Goal: Task Accomplishment & Management: Manage account settings

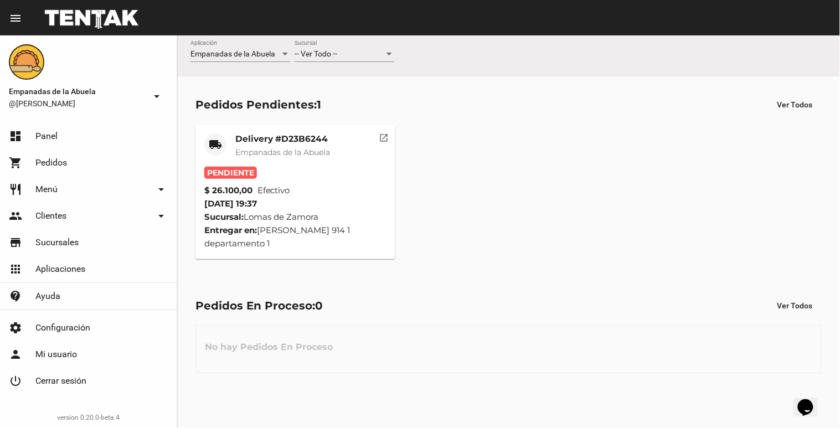
click at [327, 153] on span "Empanadas de la Abuela" at bounding box center [282, 152] width 95 height 10
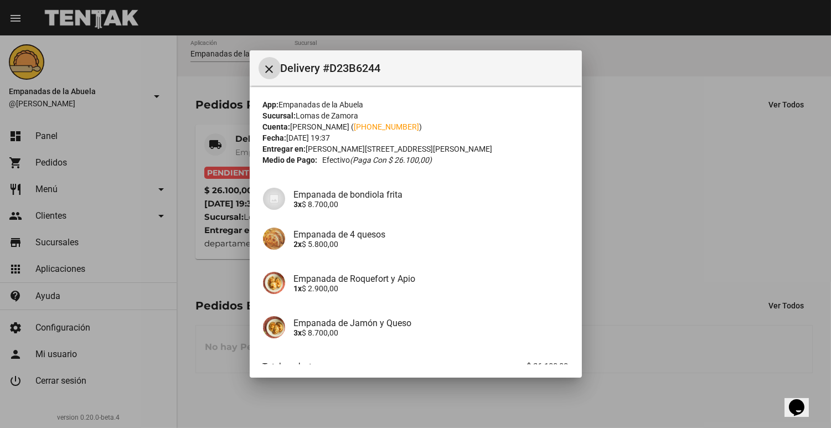
scroll to position [70, 0]
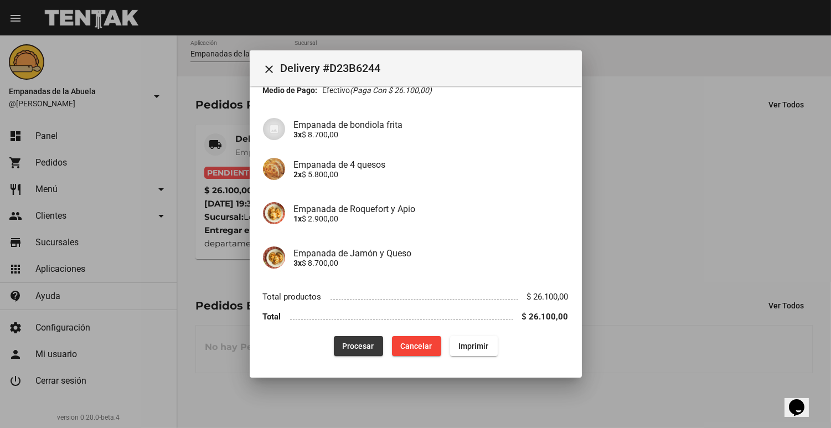
click at [344, 348] on span "Procesar" at bounding box center [359, 346] width 32 height 9
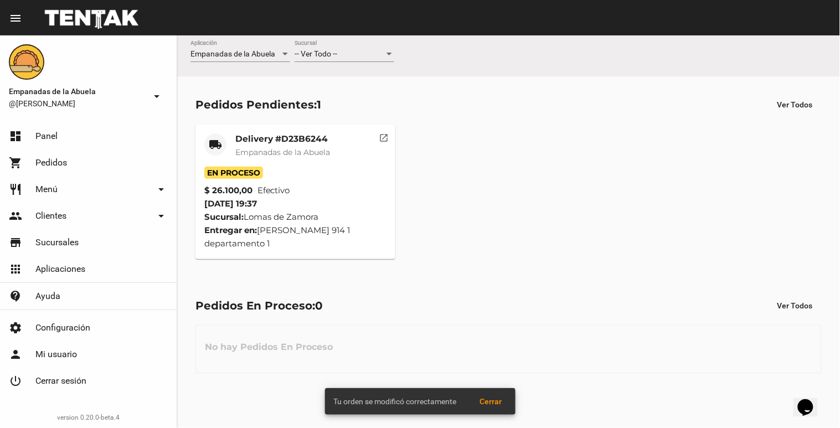
click at [344, 148] on mat-card-header "local_shipping Delivery #D23B6244 Empanadas de [GEOGRAPHIC_DATA]" at bounding box center [295, 149] width 182 height 33
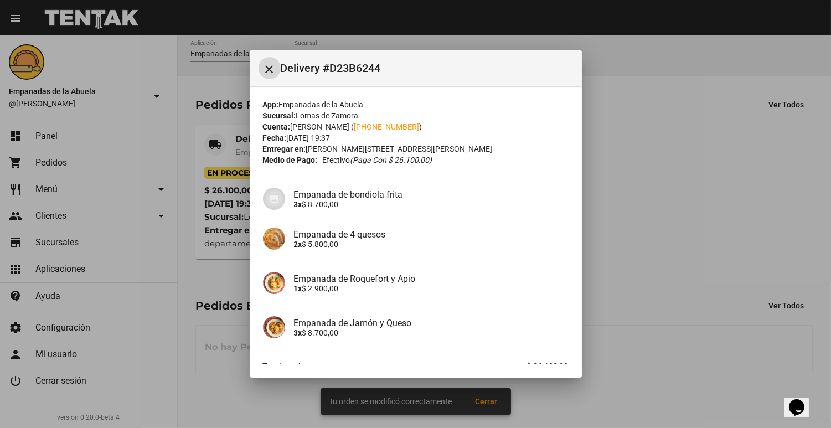
scroll to position [70, 0]
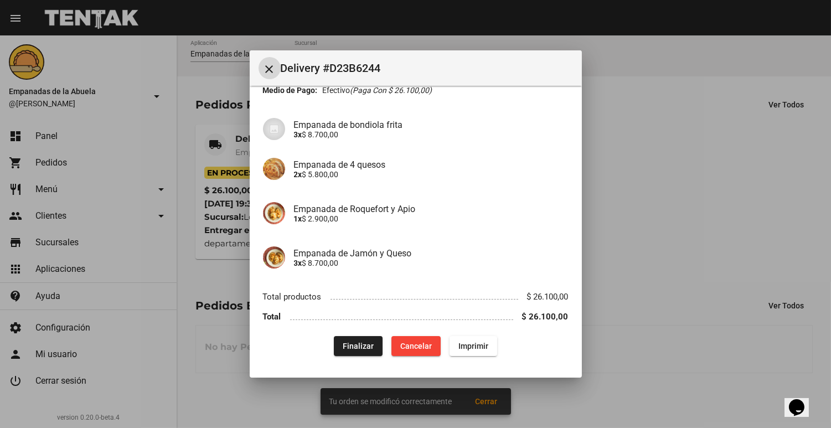
click at [463, 350] on button "Imprimir" at bounding box center [473, 346] width 48 height 20
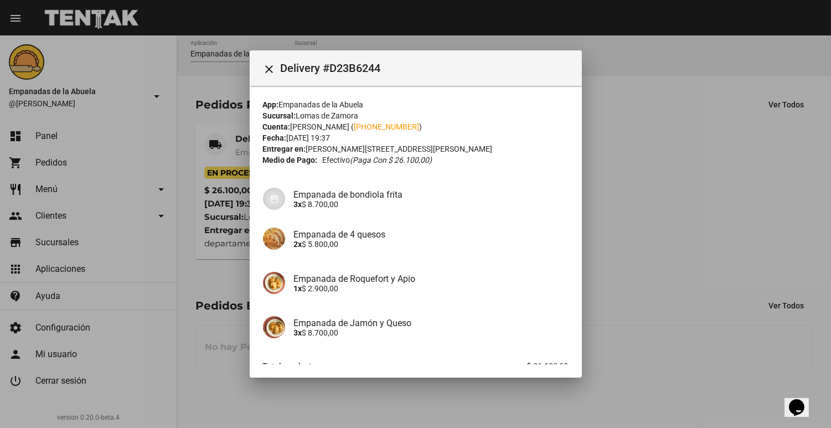
click at [654, 169] on div at bounding box center [415, 214] width 831 height 428
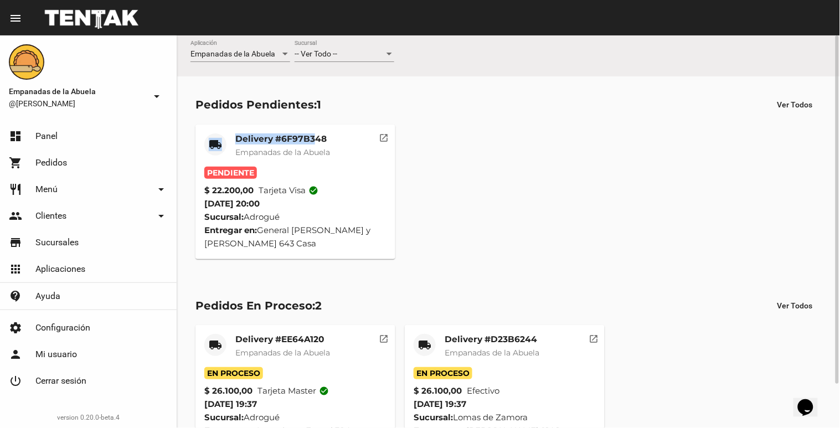
drag, startPoint x: 313, startPoint y: 139, endPoint x: 328, endPoint y: 81, distance: 60.7
click at [328, 81] on div "Pedidos Pendientes: 1 Ver Todos local_shipping Delivery #6F97B348 Empanadas de …" at bounding box center [508, 176] width 663 height 200
drag, startPoint x: 328, startPoint y: 81, endPoint x: 312, endPoint y: 61, distance: 25.5
click at [312, 61] on div "-- Ver Todo -- Sucursal" at bounding box center [344, 51] width 100 height 22
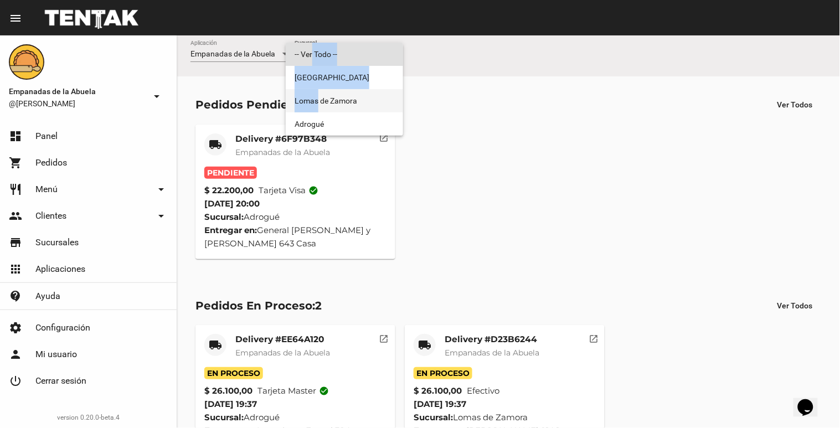
drag, startPoint x: 312, startPoint y: 61, endPoint x: 310, endPoint y: 90, distance: 28.8
click at [310, 90] on div "-- Ver Todo -- [GEOGRAPHIC_DATA][PERSON_NAME]" at bounding box center [344, 89] width 117 height 93
drag, startPoint x: 310, startPoint y: 90, endPoint x: 307, endPoint y: 99, distance: 8.9
click at [307, 99] on span "Lomas de Zamora" at bounding box center [344, 100] width 100 height 23
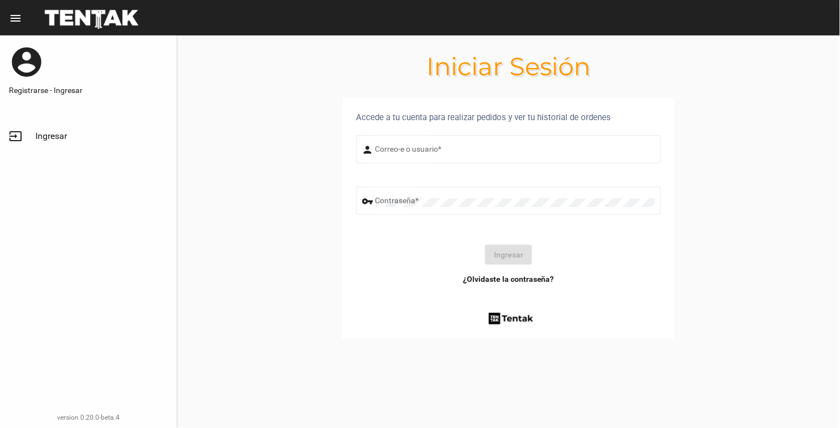
type input "[EMAIL_ADDRESS][DOMAIN_NAME]"
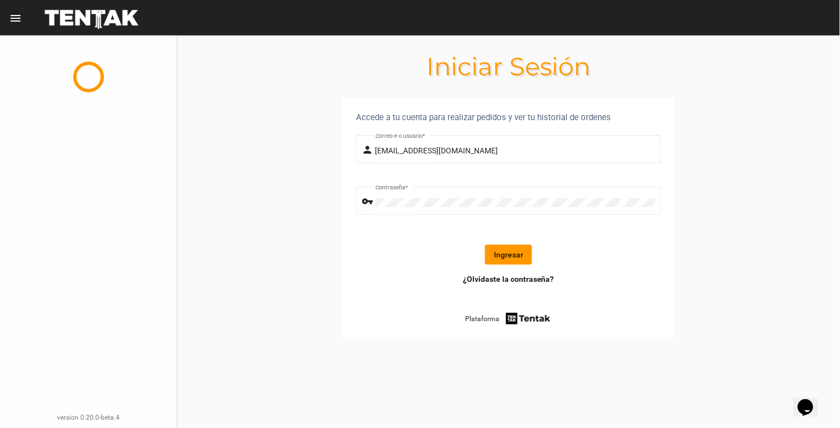
click at [503, 231] on form "person [EMAIL_ADDRESS][DOMAIN_NAME] Correo-e o usuario * vpn_key Contraseña * I…" at bounding box center [508, 203] width 305 height 141
click at [509, 244] on form "person [EMAIL_ADDRESS][DOMAIN_NAME] Correo-e o usuario * vpn_key Contraseña * I…" at bounding box center [508, 203] width 305 height 141
click at [509, 255] on button "Ingresar" at bounding box center [508, 255] width 47 height 20
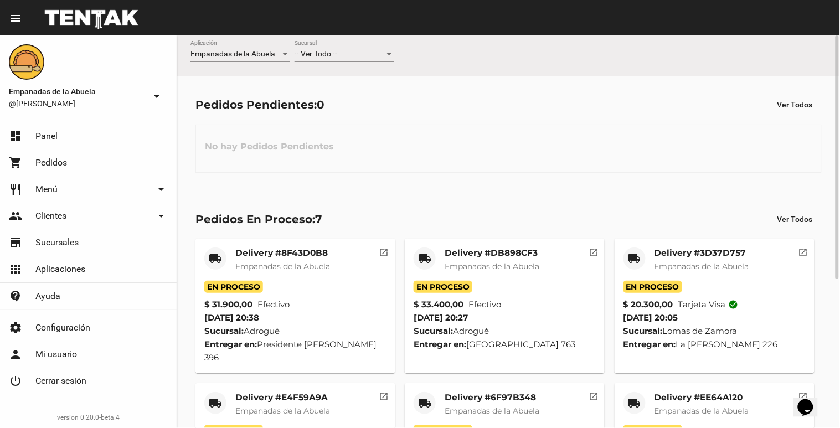
click at [322, 68] on div "-- Ver Todo -- Sucursal" at bounding box center [344, 56] width 100 height 32
click at [333, 48] on div "-- Ver Todo -- Sucursal" at bounding box center [344, 51] width 100 height 22
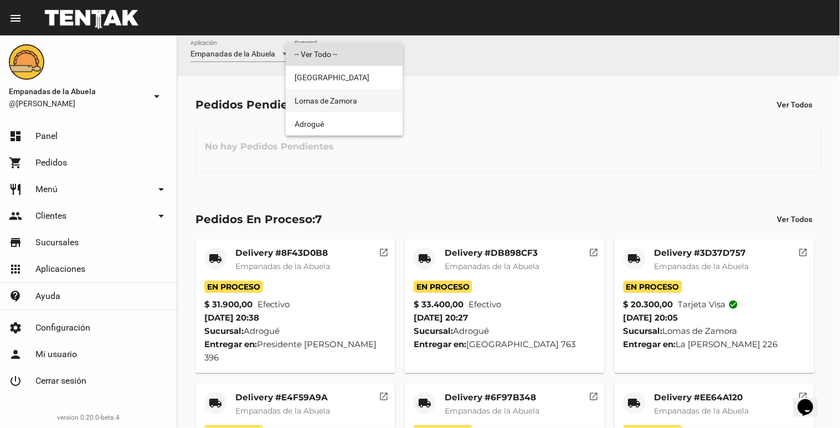
click at [345, 93] on span "Lomas de Zamora" at bounding box center [344, 100] width 100 height 23
